Goal: Task Accomplishment & Management: Manage account settings

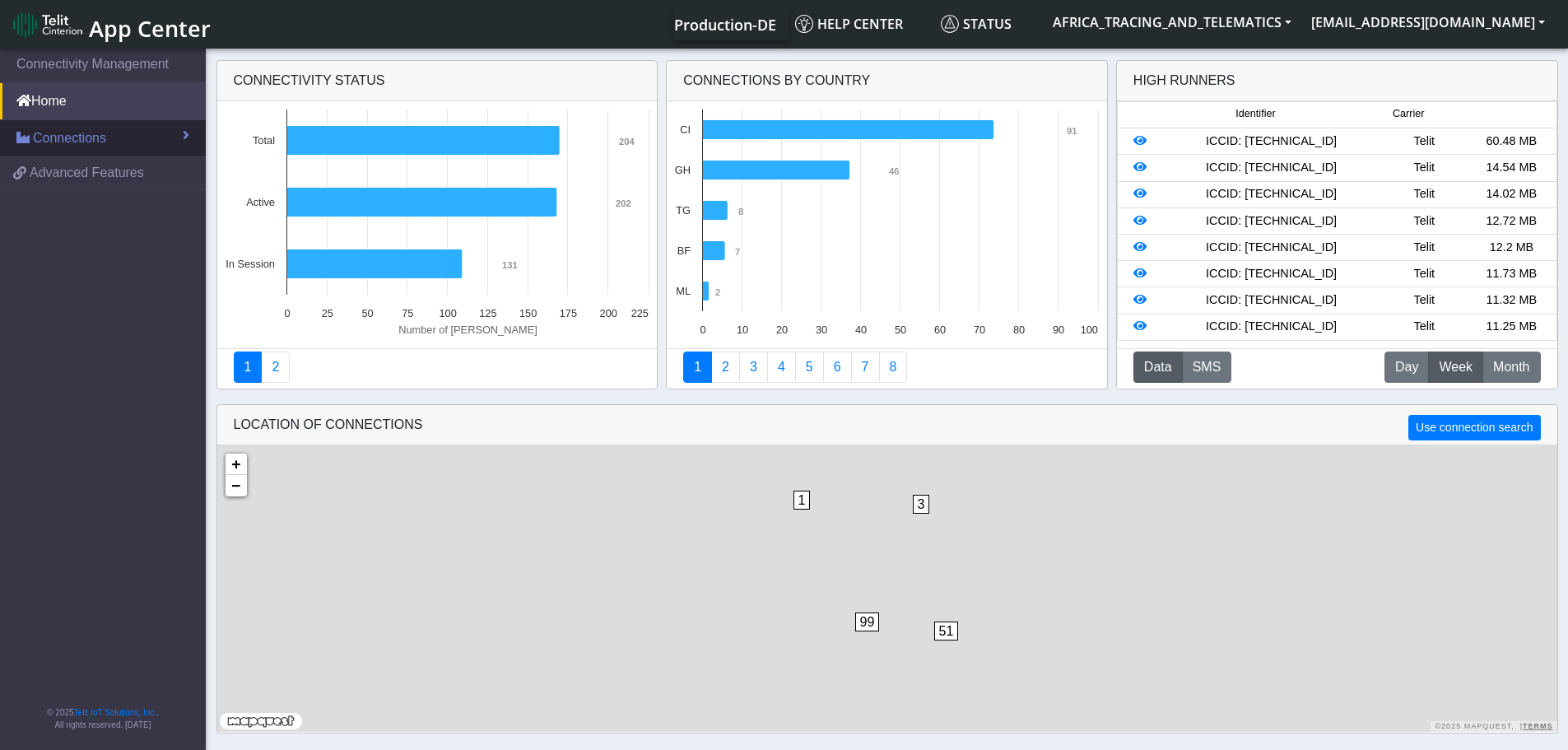
click at [98, 133] on span "Connections" at bounding box center [69, 138] width 73 height 20
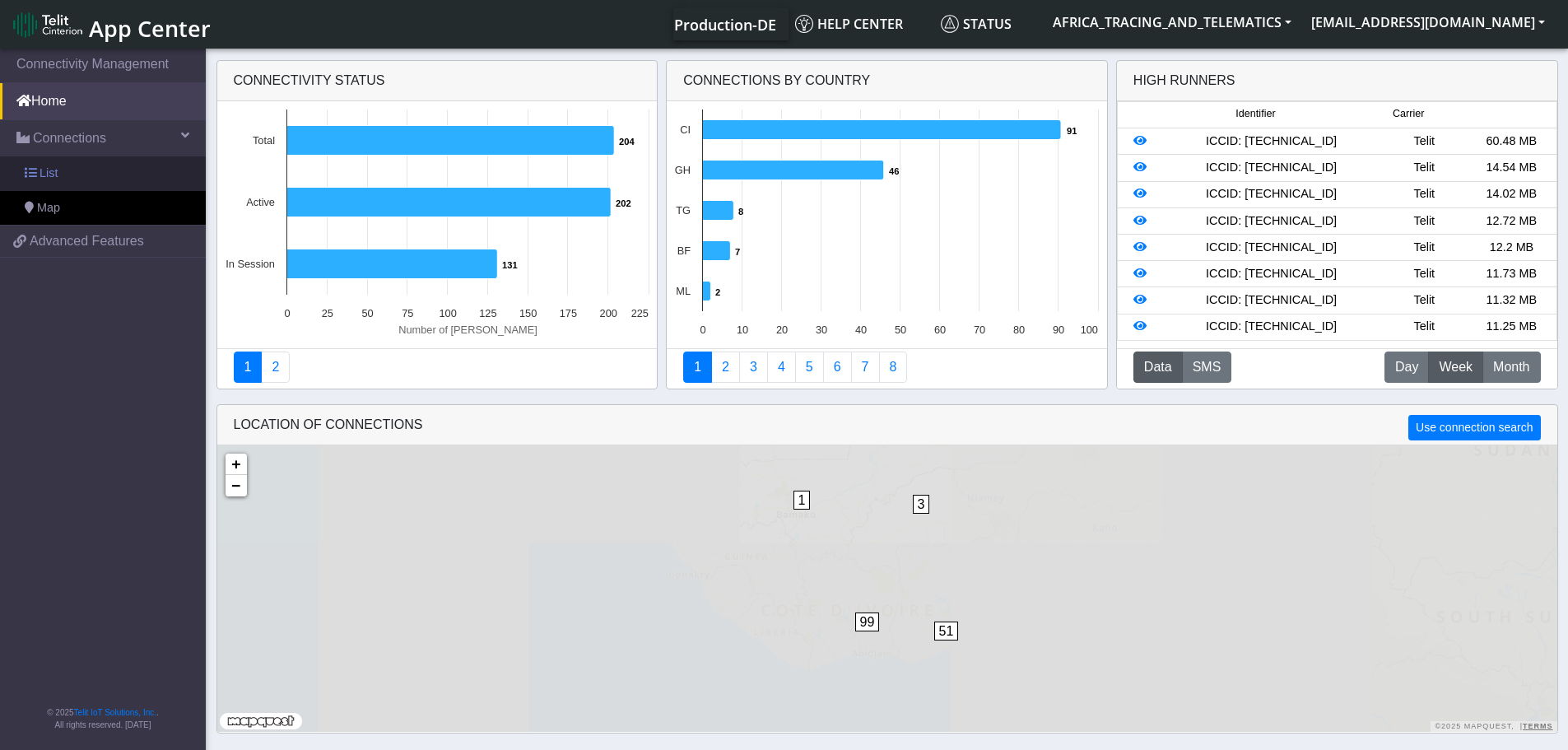
click at [103, 162] on link "List" at bounding box center [103, 174] width 206 height 34
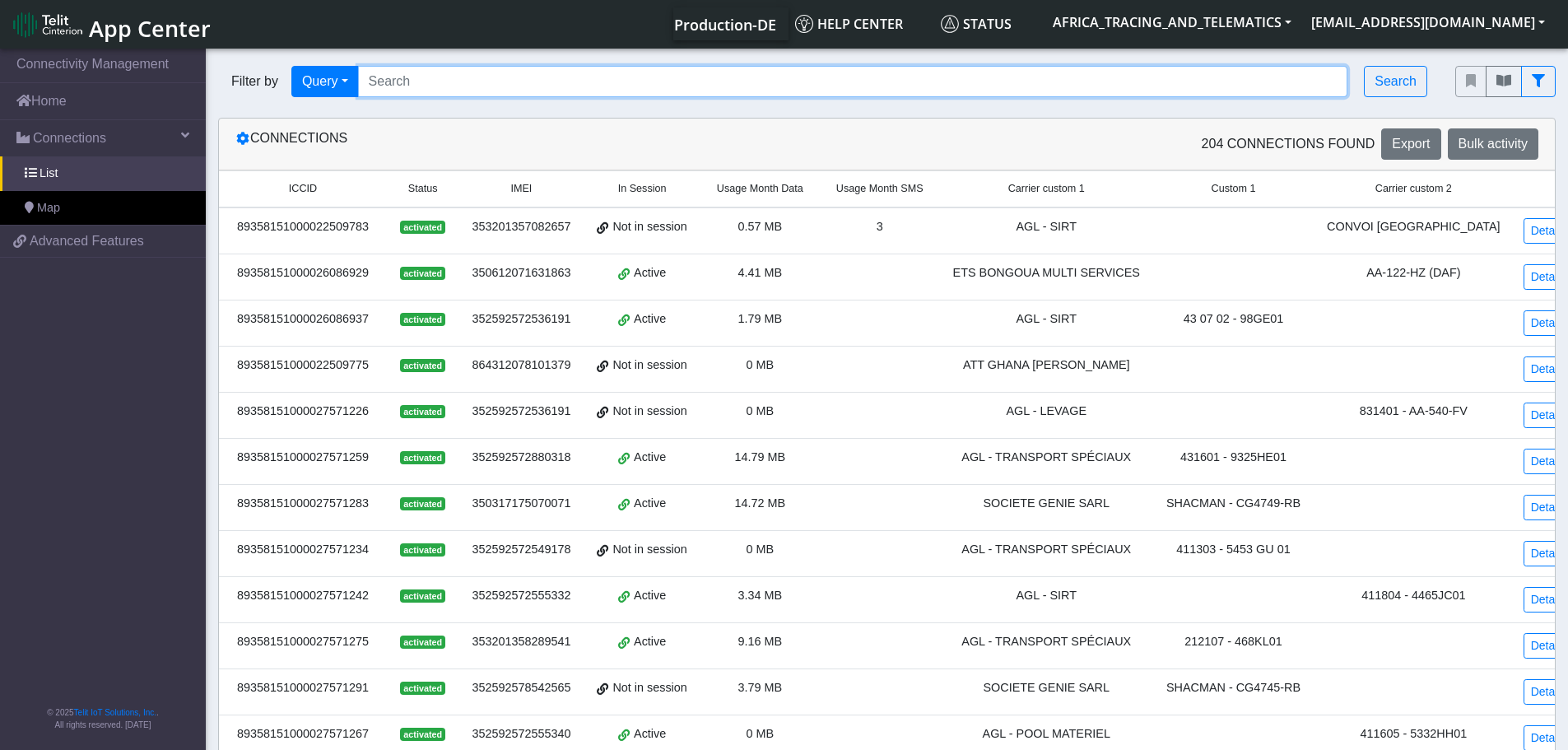
drag, startPoint x: 443, startPoint y: 78, endPoint x: 478, endPoint y: 92, distance: 37.7
click at [443, 78] on input "Search..." at bounding box center [852, 82] width 990 height 32
paste input "89358151000027572232"
type input "89358151000027572232"
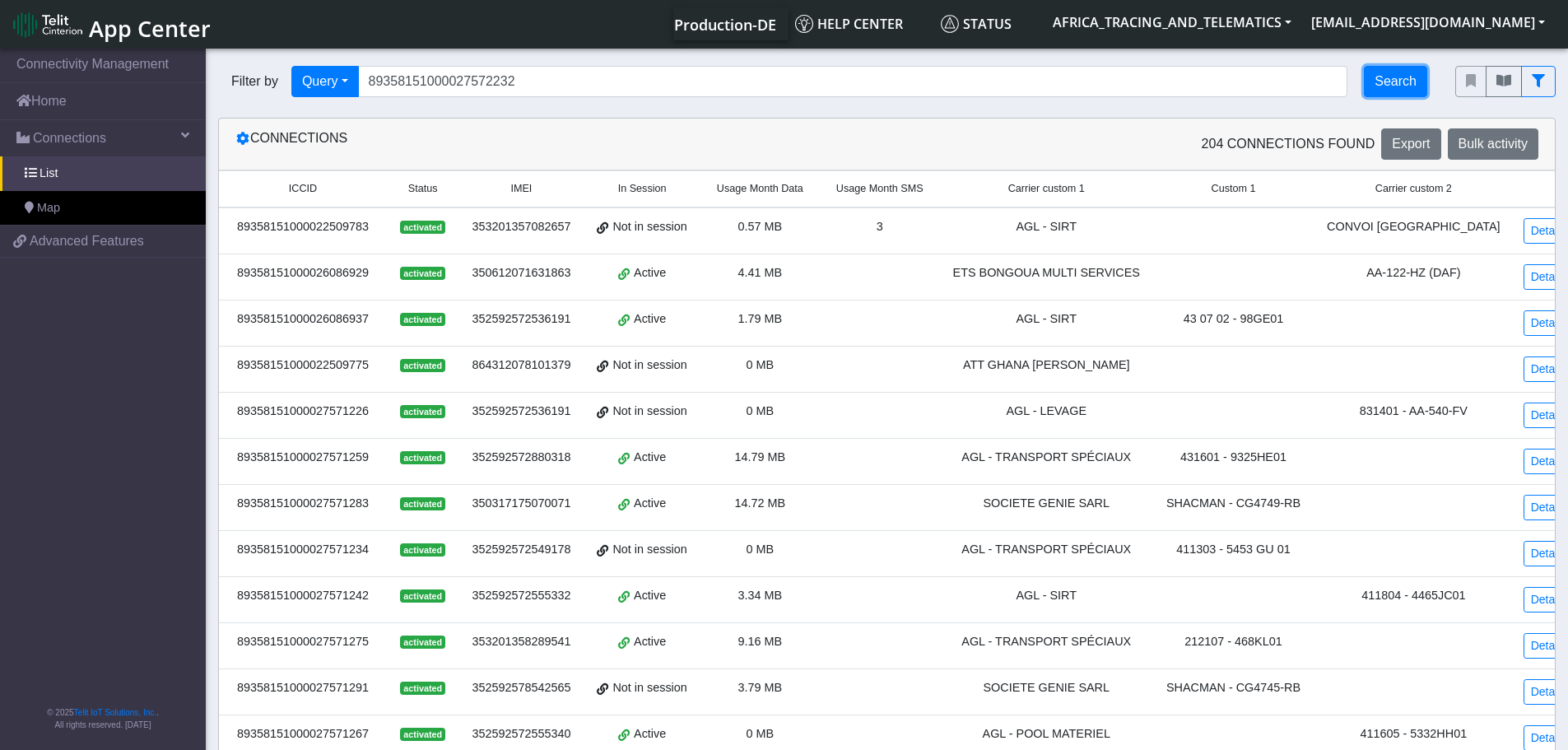
click at [1395, 82] on button "Search" at bounding box center [1395, 82] width 63 height 32
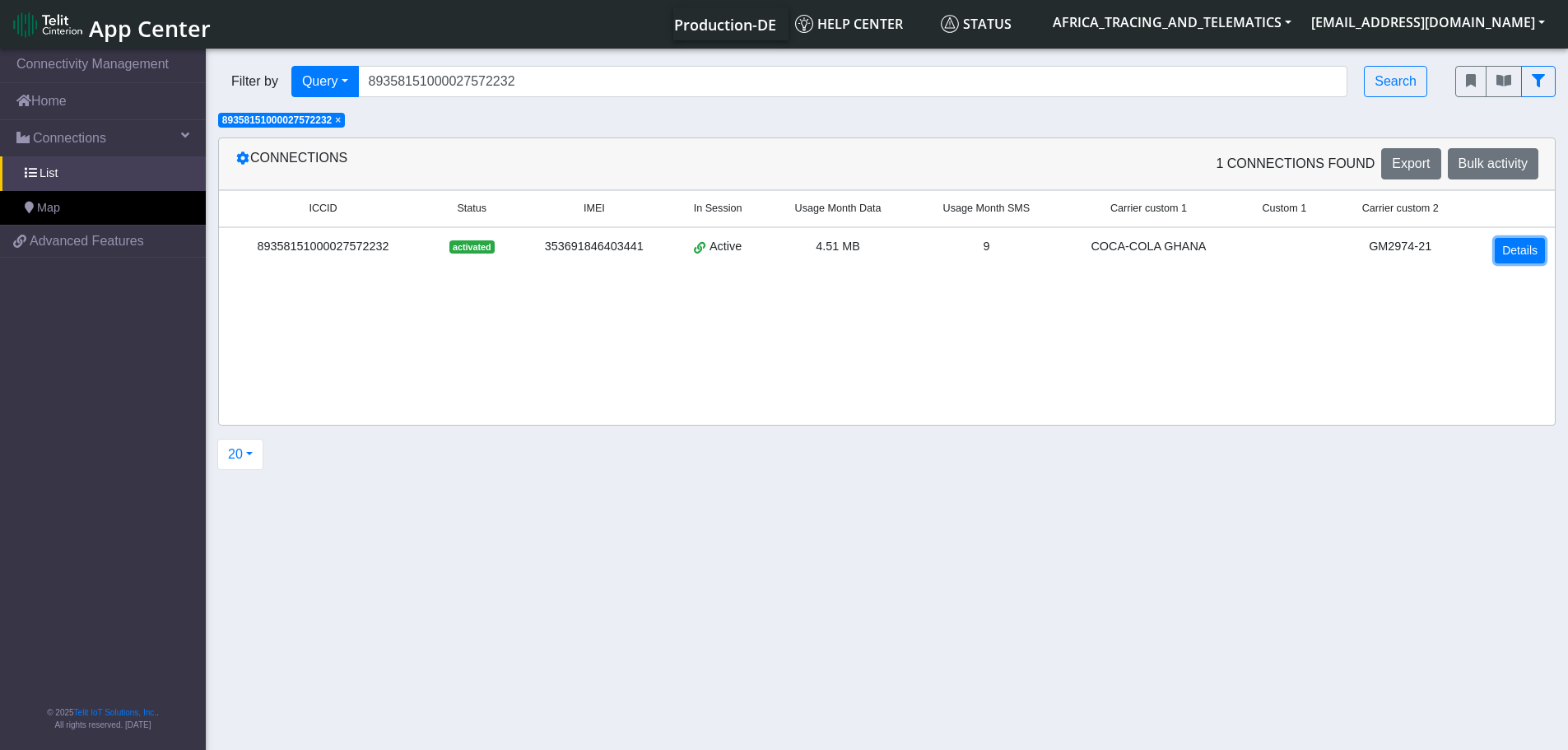
click at [1518, 249] on link "Details" at bounding box center [1520, 250] width 50 height 26
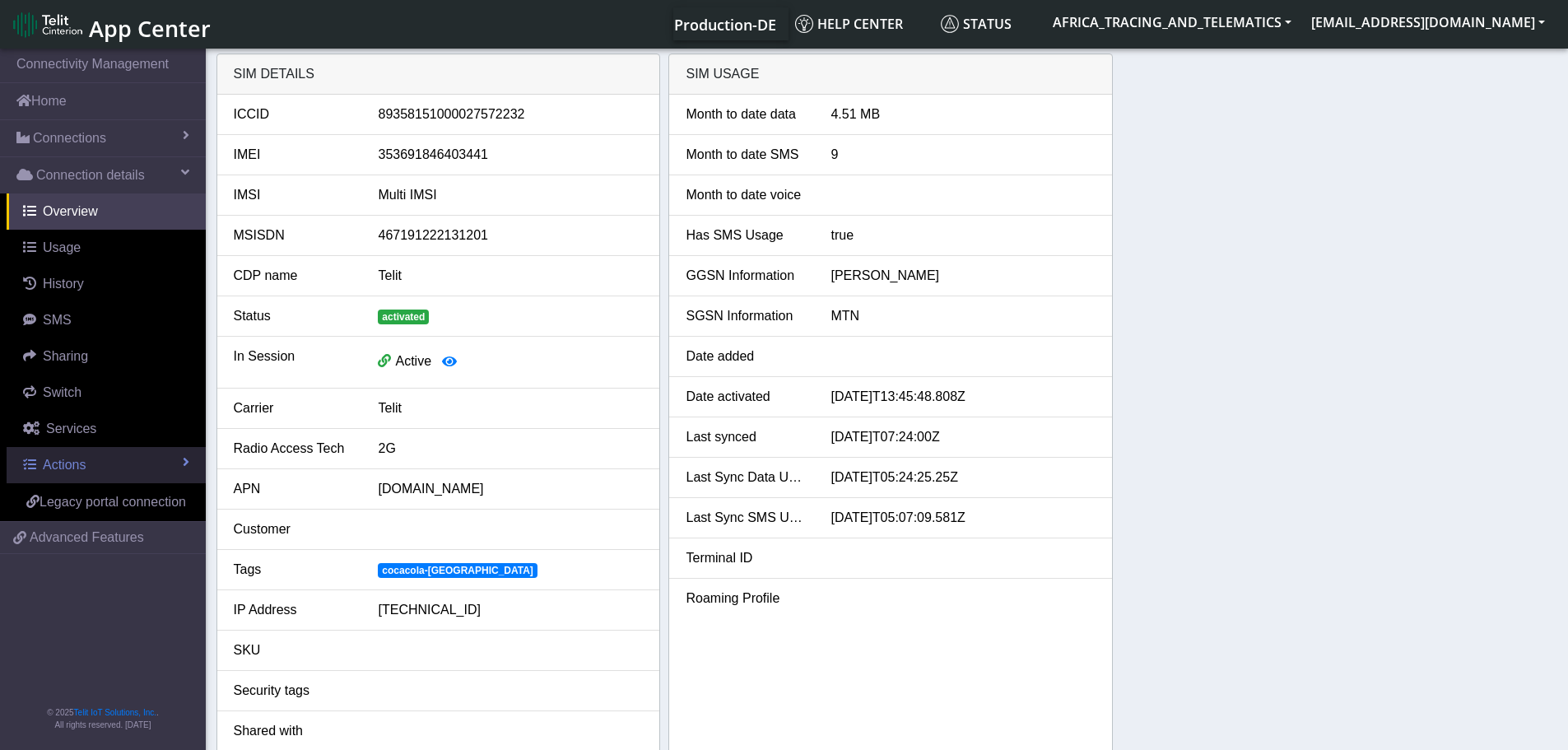
click at [71, 456] on link "Actions" at bounding box center [106, 465] width 199 height 36
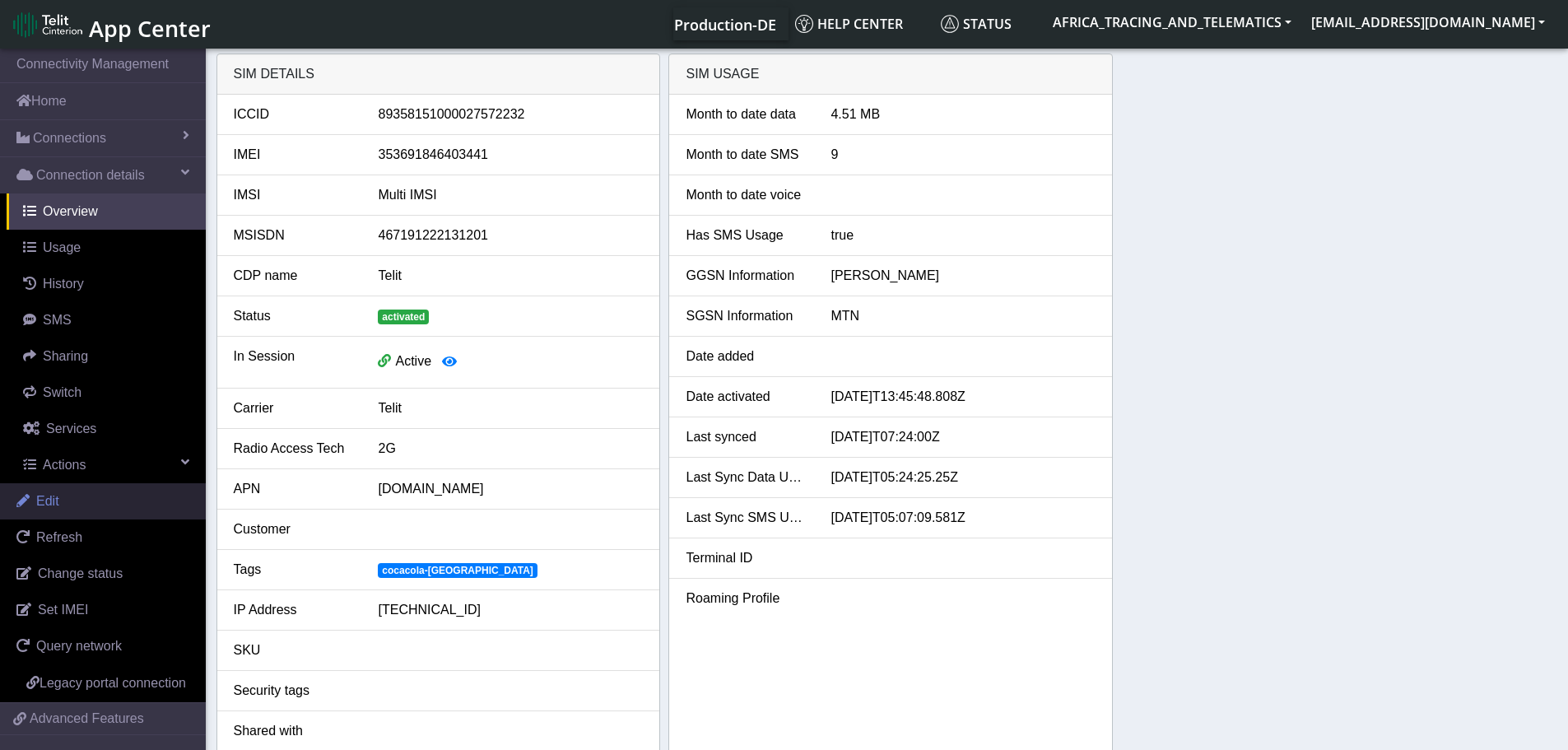
click at [63, 497] on link "Edit" at bounding box center [103, 501] width 206 height 36
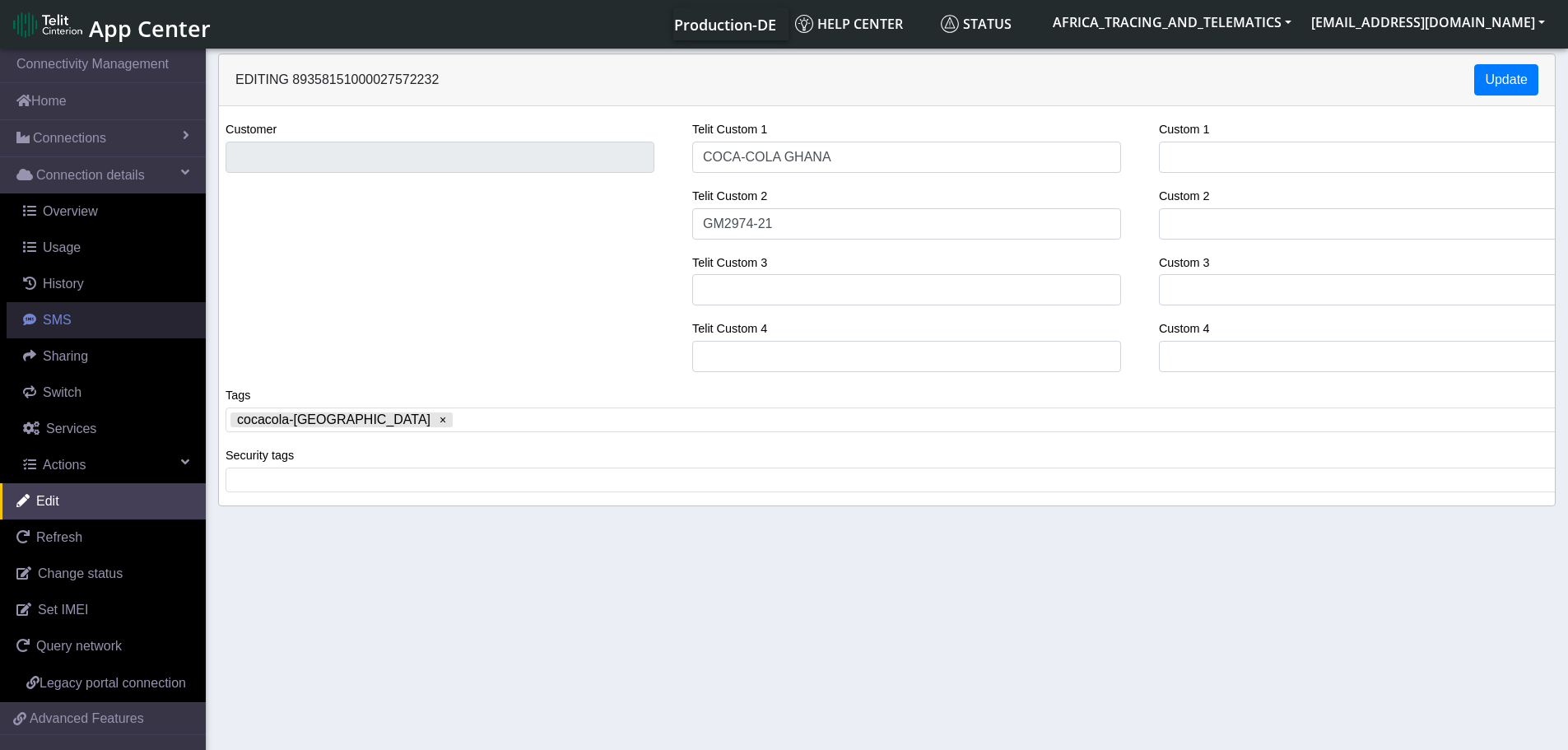
click at [69, 308] on link "SMS" at bounding box center [106, 320] width 199 height 36
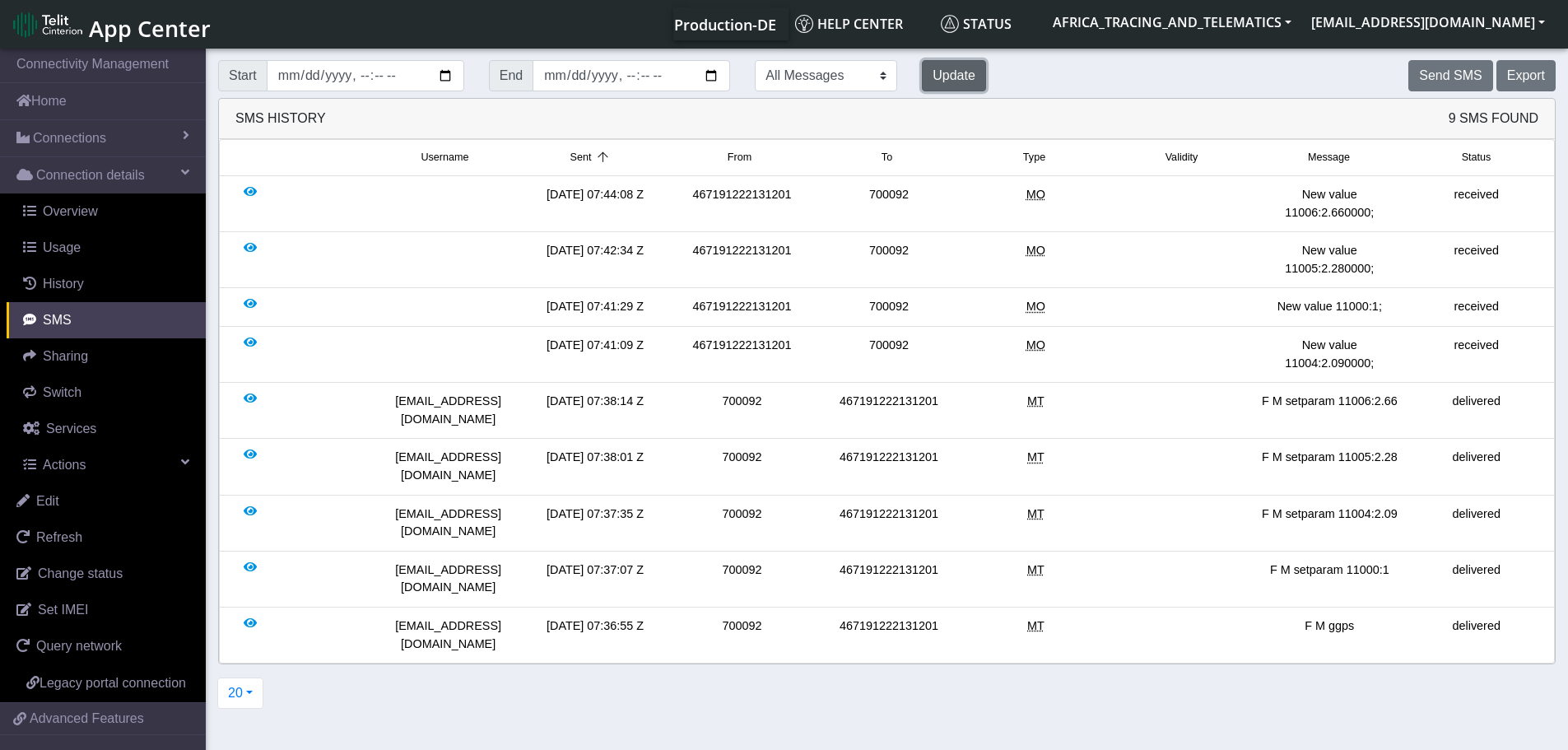
click at [922, 76] on button "Update" at bounding box center [953, 76] width 64 height 32
drag, startPoint x: 1262, startPoint y: 402, endPoint x: 1410, endPoint y: 404, distance: 148.0
click at [1410, 404] on div "[EMAIL_ADDRESS][DOMAIN_NAME] [DATE] 07:38:14 Z 700092 467191222131201 MT F M se…" at bounding box center [887, 410] width 1326 height 35
click at [1410, 404] on div "delivered" at bounding box center [1477, 410] width 147 height 35
drag, startPoint x: 1258, startPoint y: 400, endPoint x: 1412, endPoint y: 400, distance: 154.0
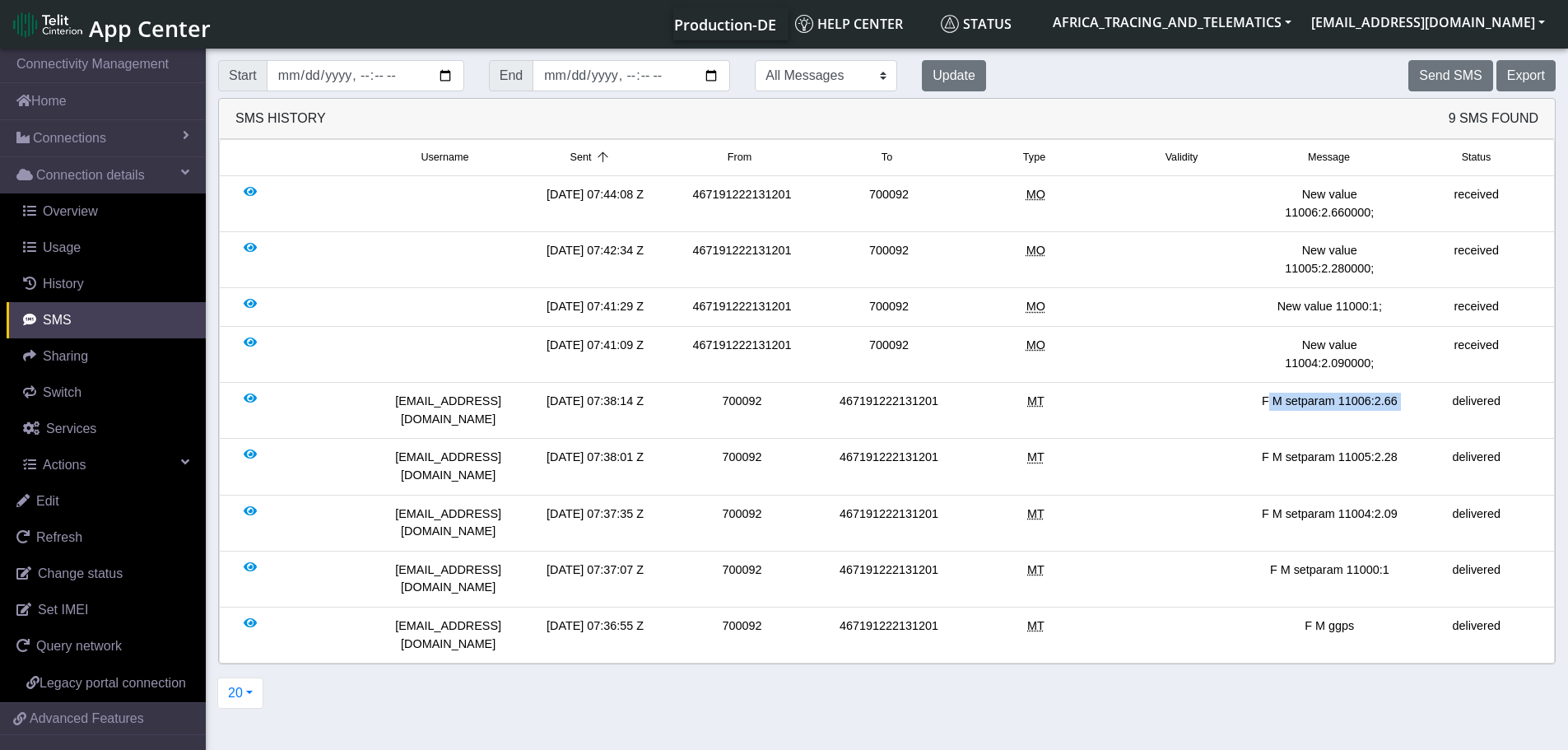
click at [1412, 400] on div "[EMAIL_ADDRESS][DOMAIN_NAME] [DATE] 07:38:14 Z 700092 467191222131201 MT F M se…" at bounding box center [887, 410] width 1326 height 35
click at [1099, 663] on section "Connectivity Management Home Connections List Map Connection details Overview U…" at bounding box center [784, 400] width 1568 height 711
